Goal: Find specific page/section: Find specific page/section

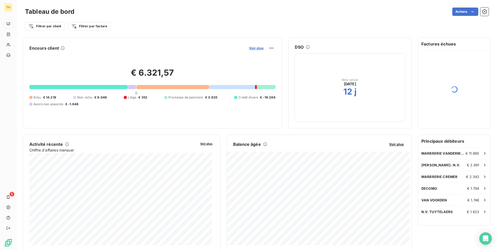
click at [255, 47] on span "Voir plus" at bounding box center [256, 48] width 15 height 4
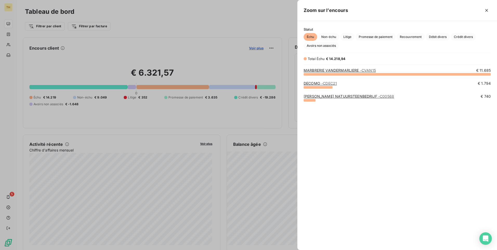
scroll to position [172, 196]
click at [330, 97] on link "[PERSON_NAME] NATUURSTEENBEDRIJF - C00568" at bounding box center [349, 96] width 91 height 4
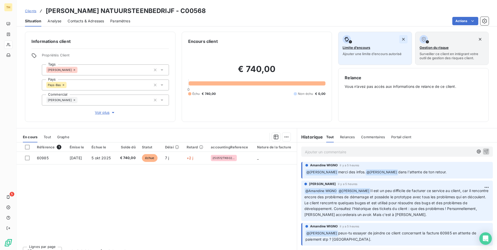
click at [402, 40] on icon "button" at bounding box center [403, 39] width 3 height 3
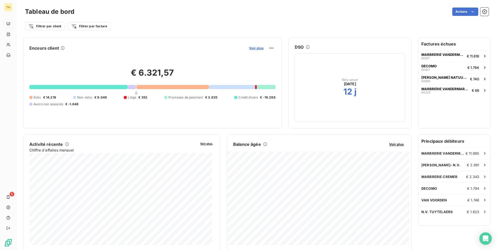
click at [255, 48] on span "Voir plus" at bounding box center [256, 48] width 15 height 4
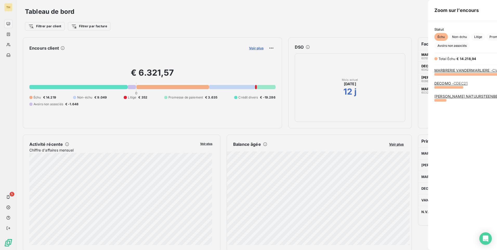
scroll to position [246, 196]
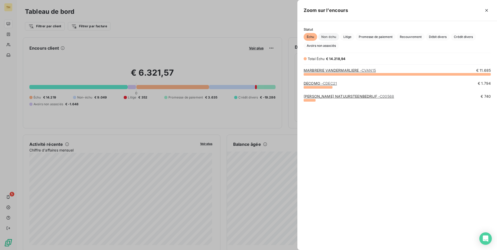
click at [330, 36] on span "Non-échu" at bounding box center [328, 37] width 21 height 8
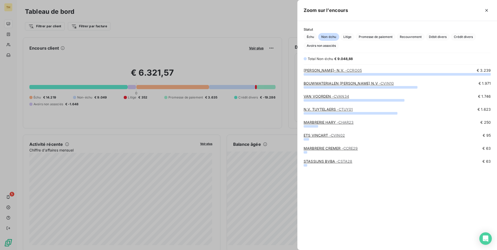
scroll to position [172, 196]
click at [342, 85] on link "BOUWMATERIALEN [PERSON_NAME] N.V - CVIN10" at bounding box center [349, 83] width 90 height 4
